Goal: Navigation & Orientation: Understand site structure

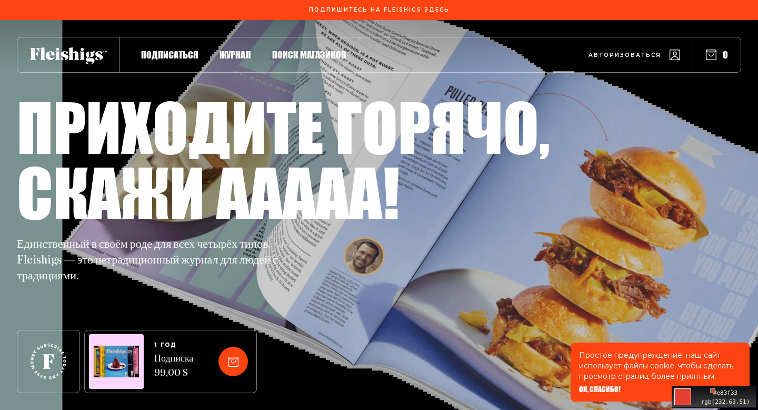
click at [726, 396] on div "#e83f33" at bounding box center [726, 393] width 60 height 9
click at [598, 11] on div "Подпишитесь на Fleishigs здесь" at bounding box center [379, 10] width 758 height 20
